Goal: Browse casually: Explore the website without a specific task or goal

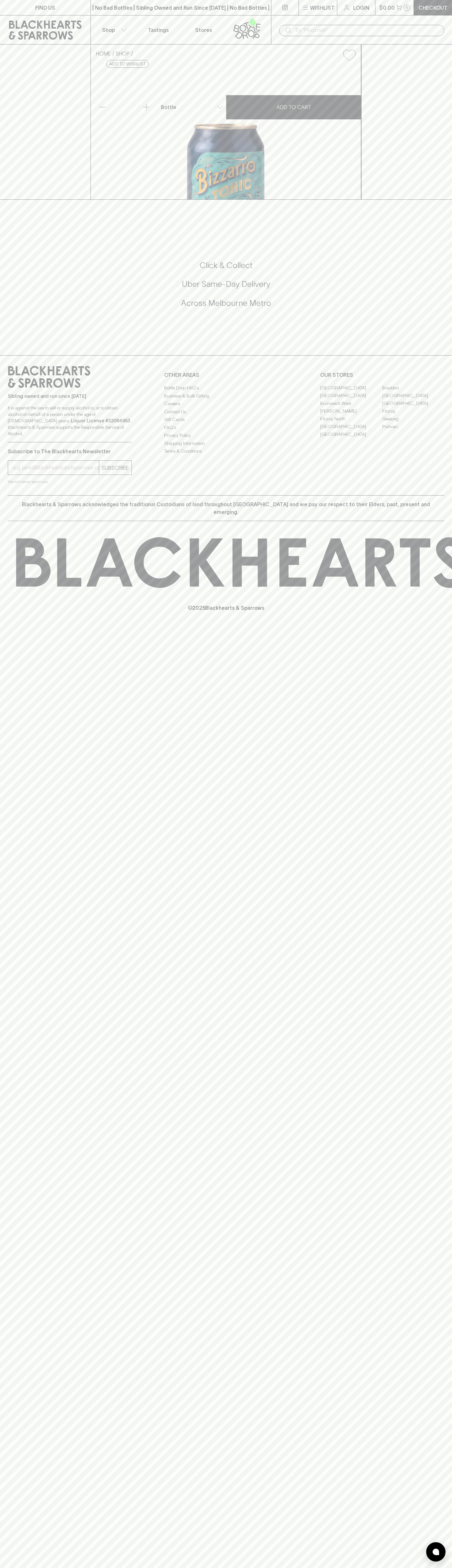
click at [274, 30] on div "​" at bounding box center [361, 30] width 181 height 29
click at [434, 200] on div "HOME SHOP Bizzarro x Mischief Brew Tonic Spritz 250ml $7.00 Add to wishlist No …" at bounding box center [226, 122] width 452 height 155
click at [30, 1567] on html "FIND US | No Bad Bottles | Sibling Owned and Run Since 2006 | No Bad Bottles | …" at bounding box center [226, 784] width 452 height 1568
click at [71, 423] on strong "Liquor License #32064953" at bounding box center [101, 421] width 60 height 5
